Goal: Information Seeking & Learning: Check status

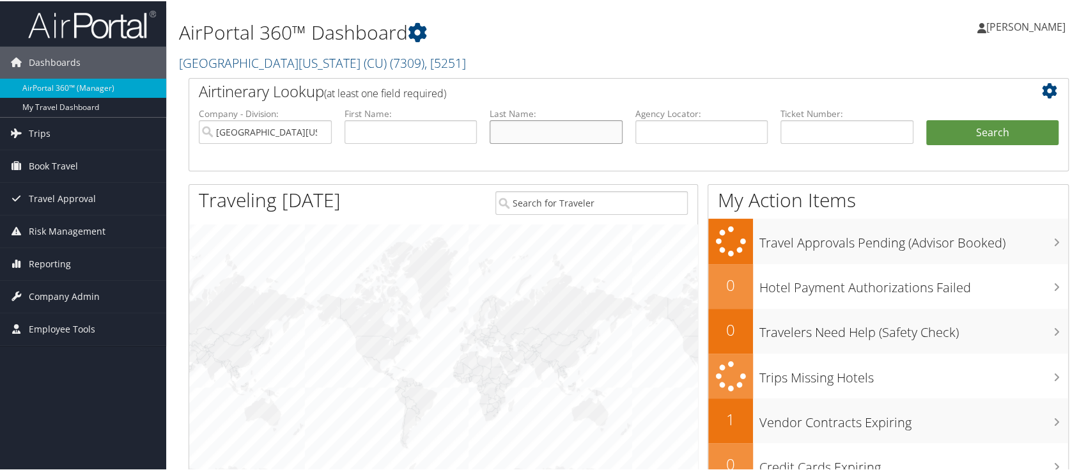
click at [501, 121] on input "text" at bounding box center [555, 131] width 133 height 24
type input "floresflores"
click at [981, 131] on button "Search" at bounding box center [992, 132] width 133 height 26
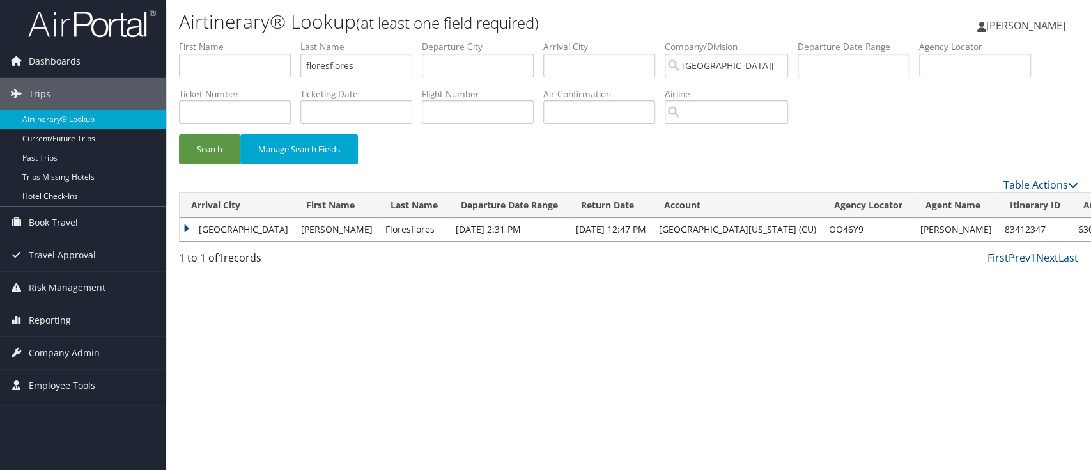
click at [188, 228] on td "Mexico City" at bounding box center [237, 229] width 115 height 23
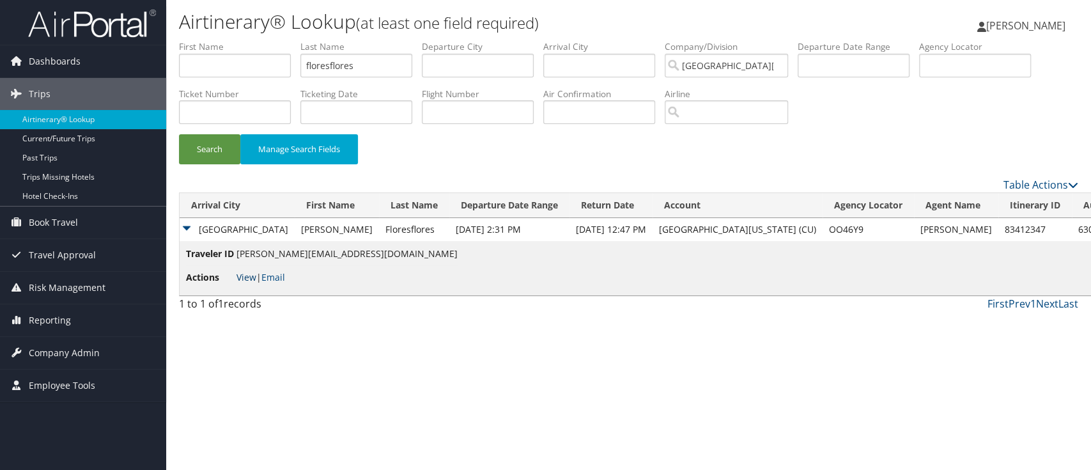
click at [245, 275] on link "View" at bounding box center [246, 277] width 20 height 12
click at [332, 64] on input "floresflores" at bounding box center [356, 66] width 112 height 24
type input "flores flores"
click at [224, 145] on button "Search" at bounding box center [209, 149] width 61 height 30
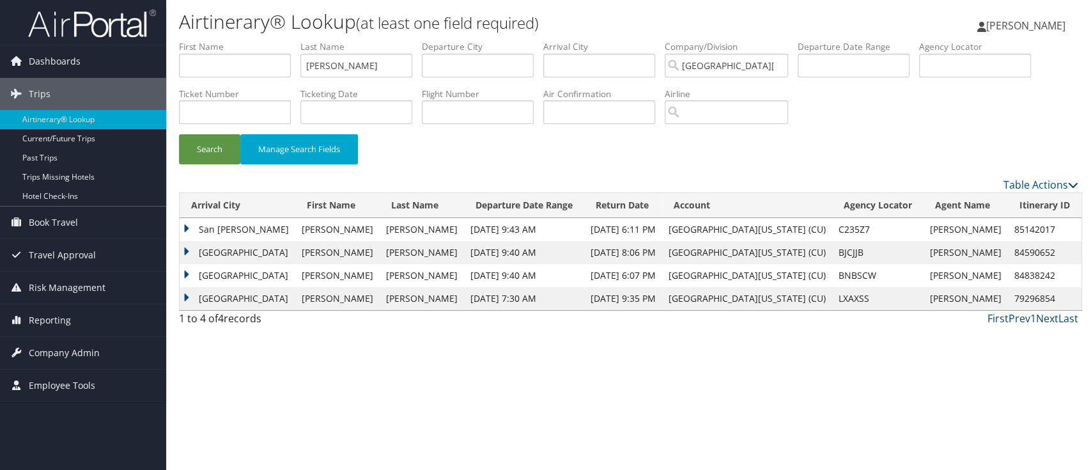
click at [185, 273] on td "San Francisco" at bounding box center [238, 275] width 116 height 23
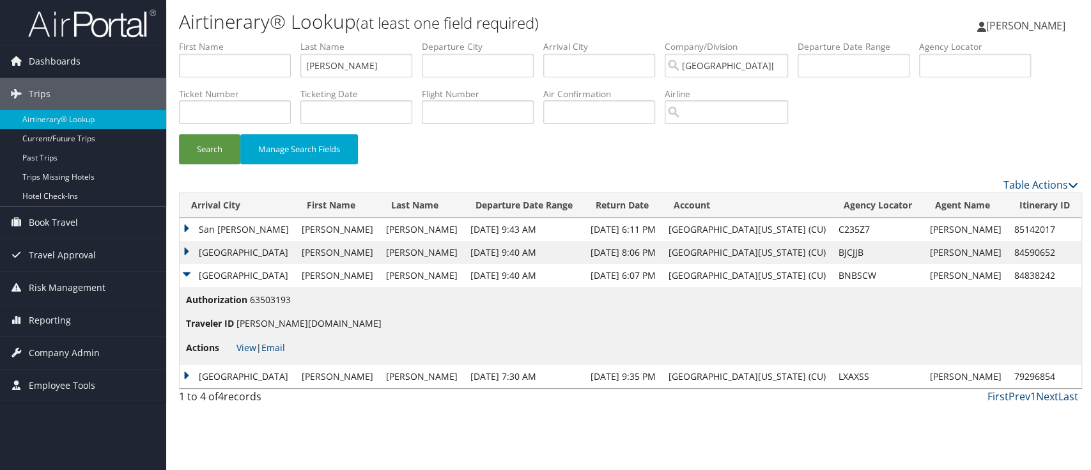
click at [187, 246] on td "San Francisco" at bounding box center [238, 252] width 116 height 23
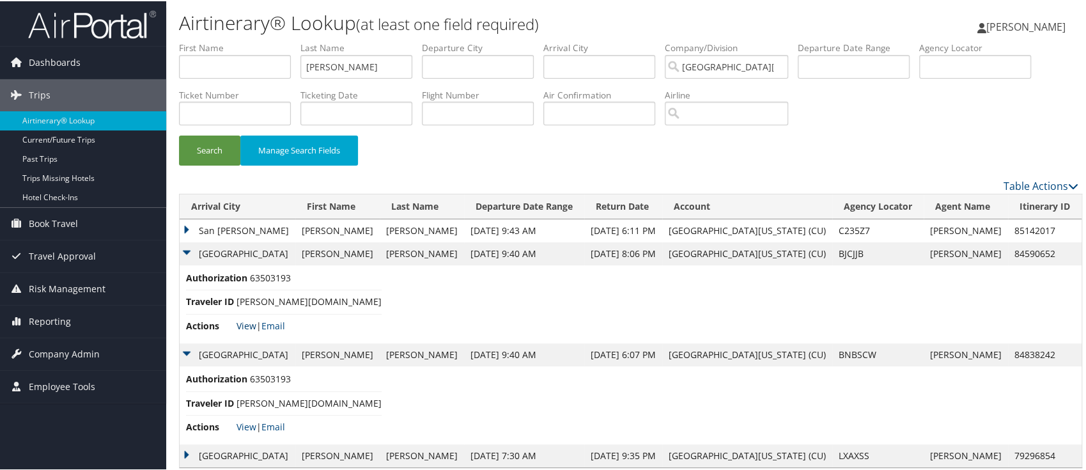
click at [249, 323] on link "View" at bounding box center [246, 324] width 20 height 12
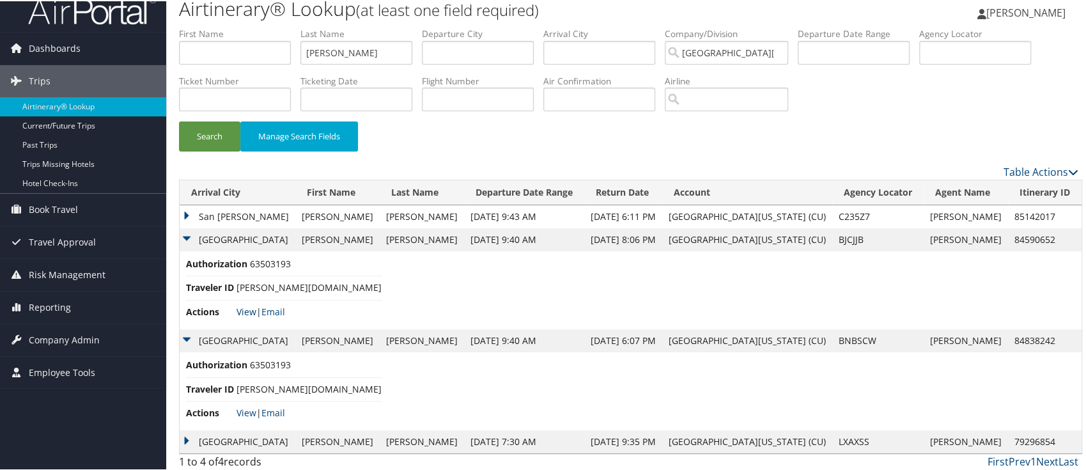
scroll to position [18, 0]
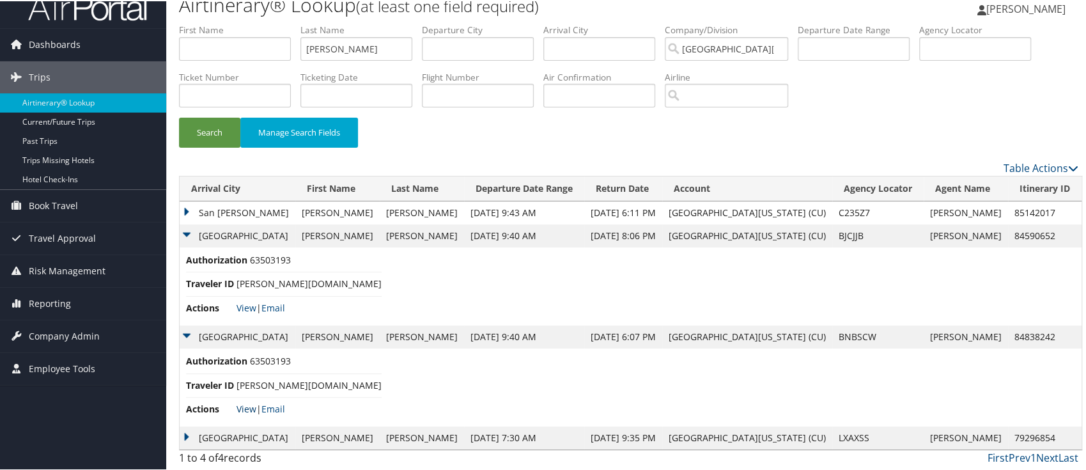
click at [251, 405] on link "View" at bounding box center [246, 407] width 20 height 12
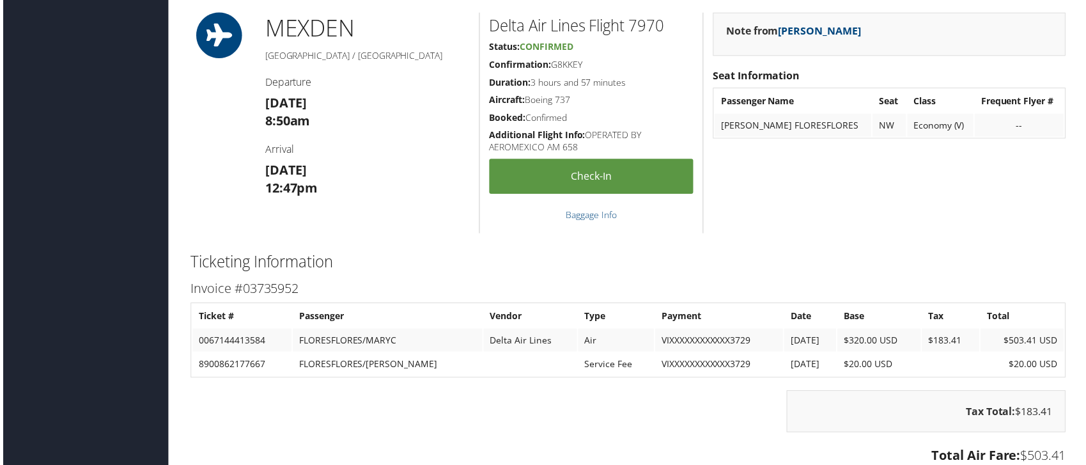
scroll to position [852, 0]
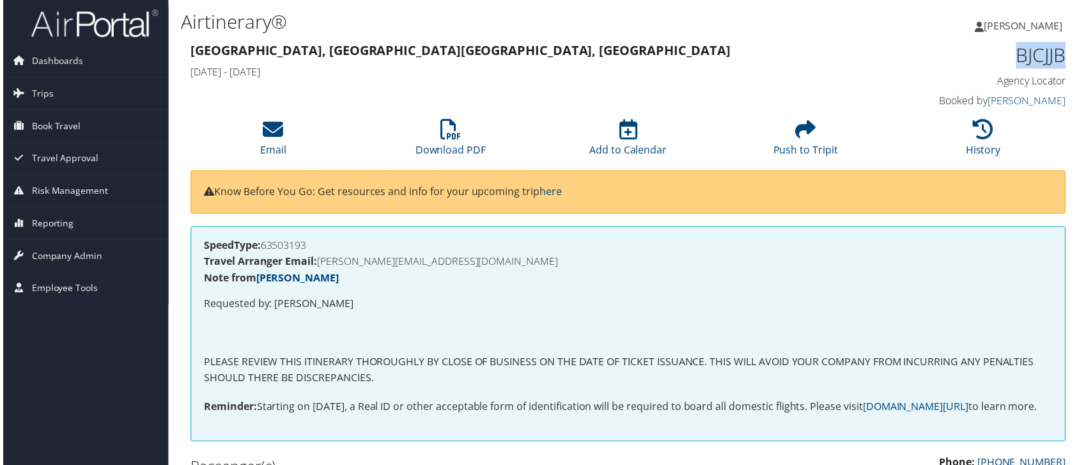
drag, startPoint x: 1067, startPoint y: 50, endPoint x: 1004, endPoint y: 60, distance: 63.5
click at [1004, 60] on div "BJCJJB Agency Locator Agency Locator BJCJJB Booked by Angela Mitchell Booked by…" at bounding box center [965, 76] width 225 height 73
copy h1 "BJCJJB"
drag, startPoint x: 1064, startPoint y: 54, endPoint x: 990, endPoint y: 54, distance: 74.1
click at [990, 54] on div "BNBSCW Agency Locator Agency Locator BNBSCW Booked by [PERSON_NAME] Booked by […" at bounding box center [965, 76] width 225 height 73
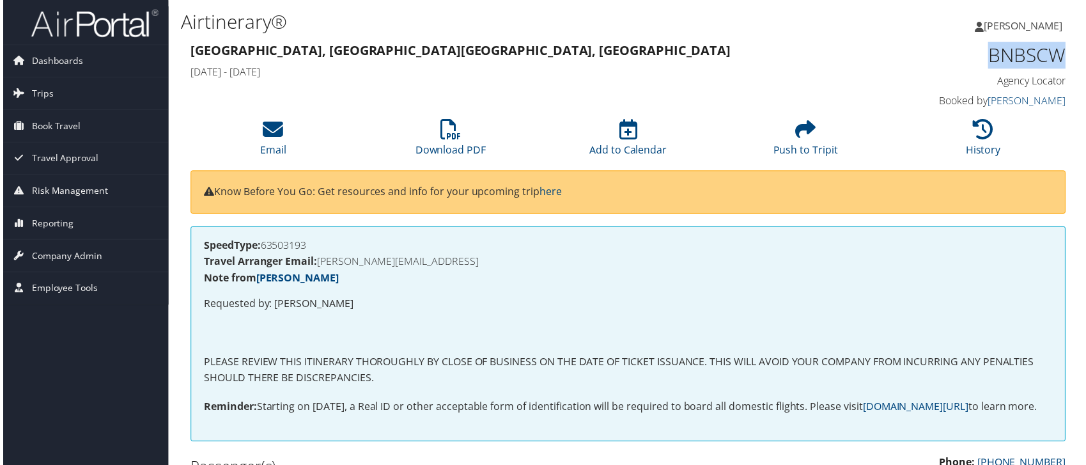
copy h1 "BNBSCW"
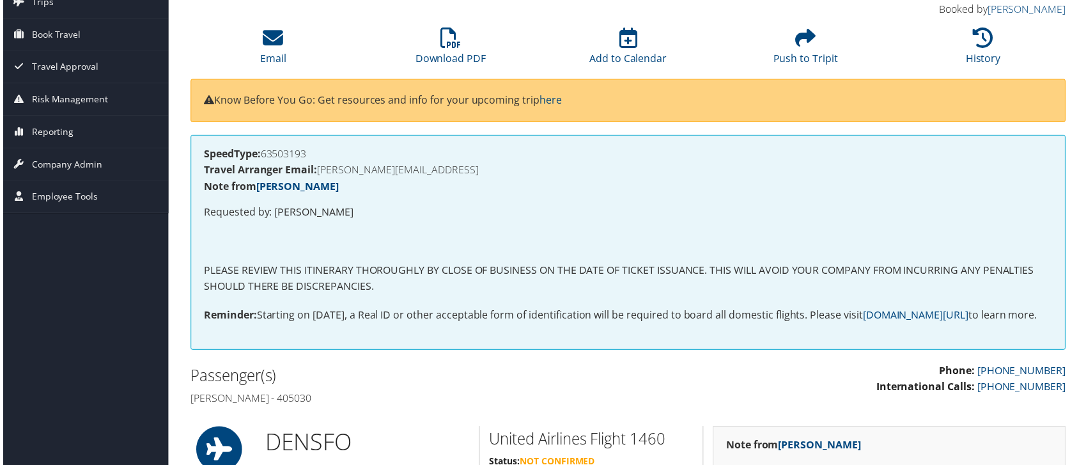
scroll to position [85, 0]
